Goal: Navigation & Orientation: Go to known website

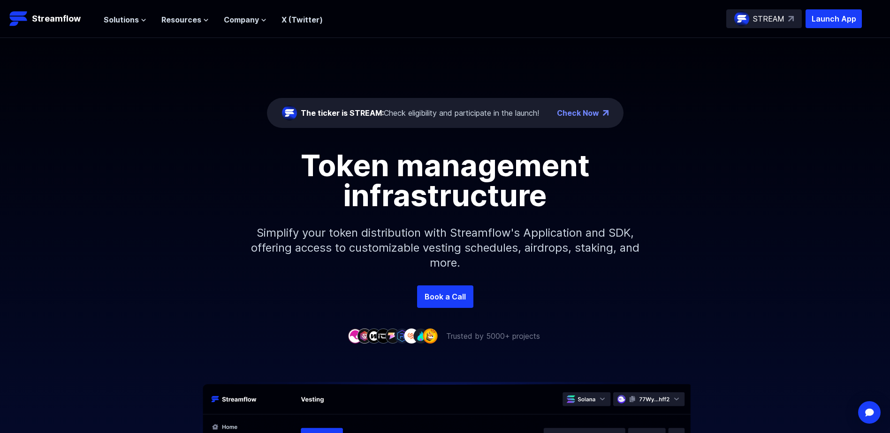
click at [833, 108] on div "The ticker is STREAM: Check eligibility and participate in the launch! Check No…" at bounding box center [445, 162] width 890 height 248
click at [59, 20] on p "Streamflow" at bounding box center [56, 18] width 49 height 13
click at [449, 292] on link "Book a Call" at bounding box center [445, 297] width 56 height 23
click at [820, 19] on p "Launch App" at bounding box center [833, 18] width 56 height 19
